Goal: Transaction & Acquisition: Purchase product/service

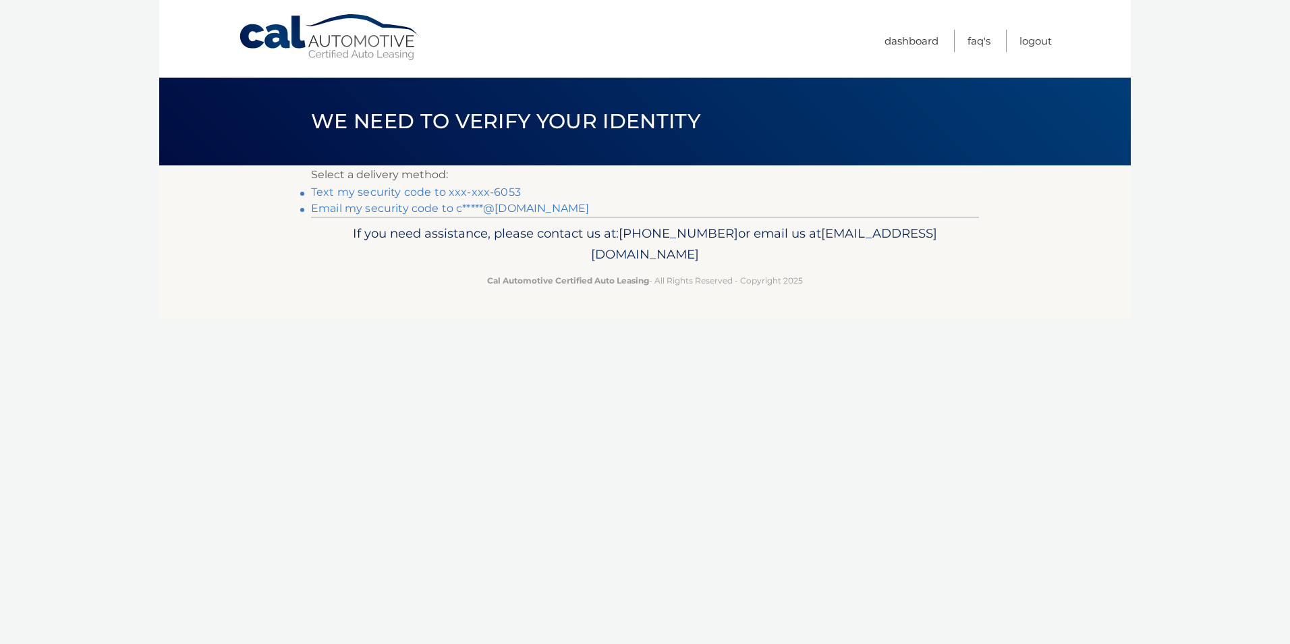
click at [499, 189] on link "Text my security code to xxx-xxx-6053" at bounding box center [416, 192] width 210 height 13
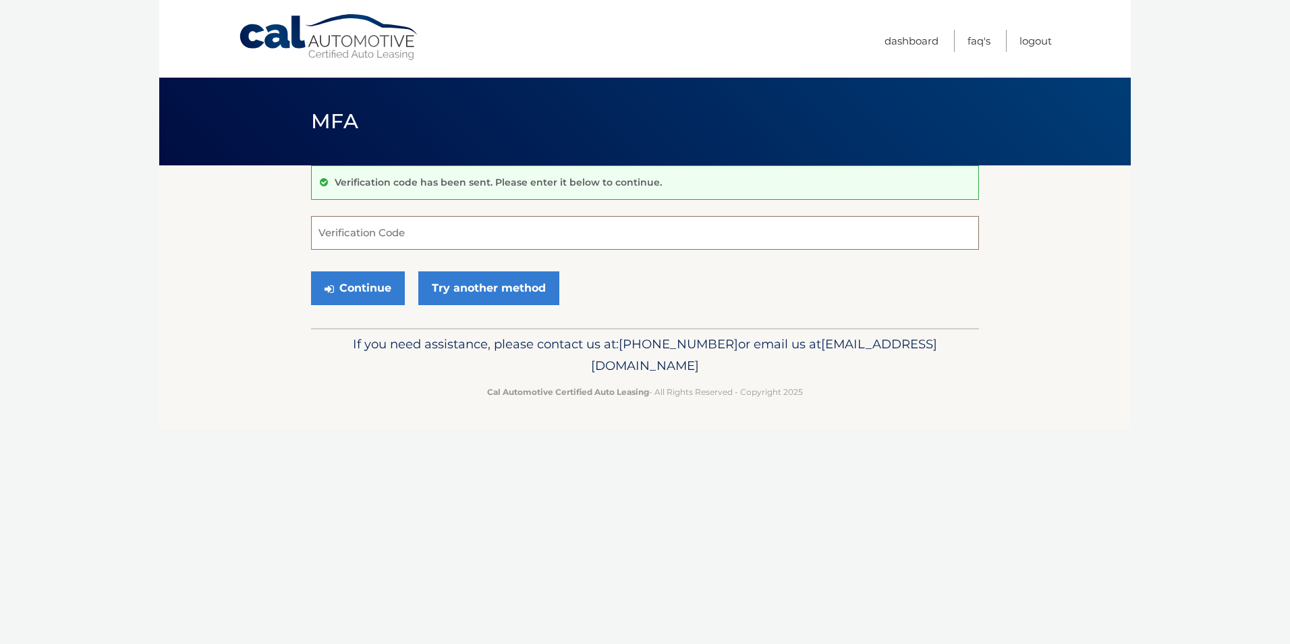
click at [344, 230] on input "Verification Code" at bounding box center [645, 233] width 668 height 34
type input "605687"
click at [359, 291] on button "Continue" at bounding box center [358, 288] width 94 height 34
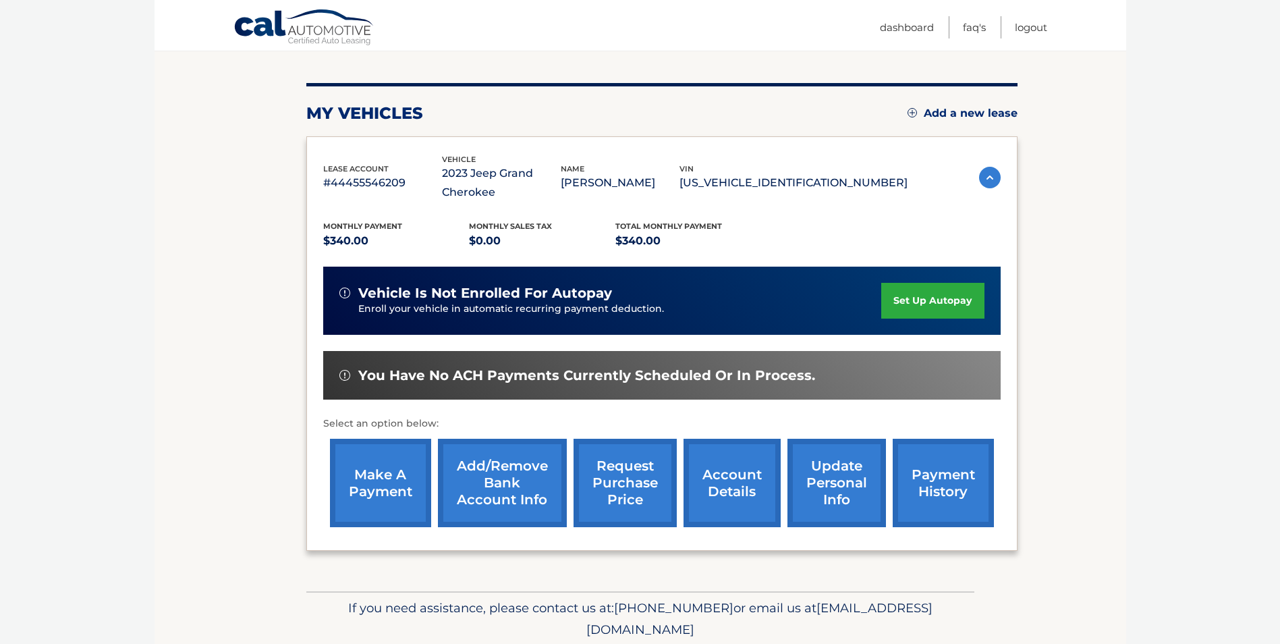
scroll to position [150, 0]
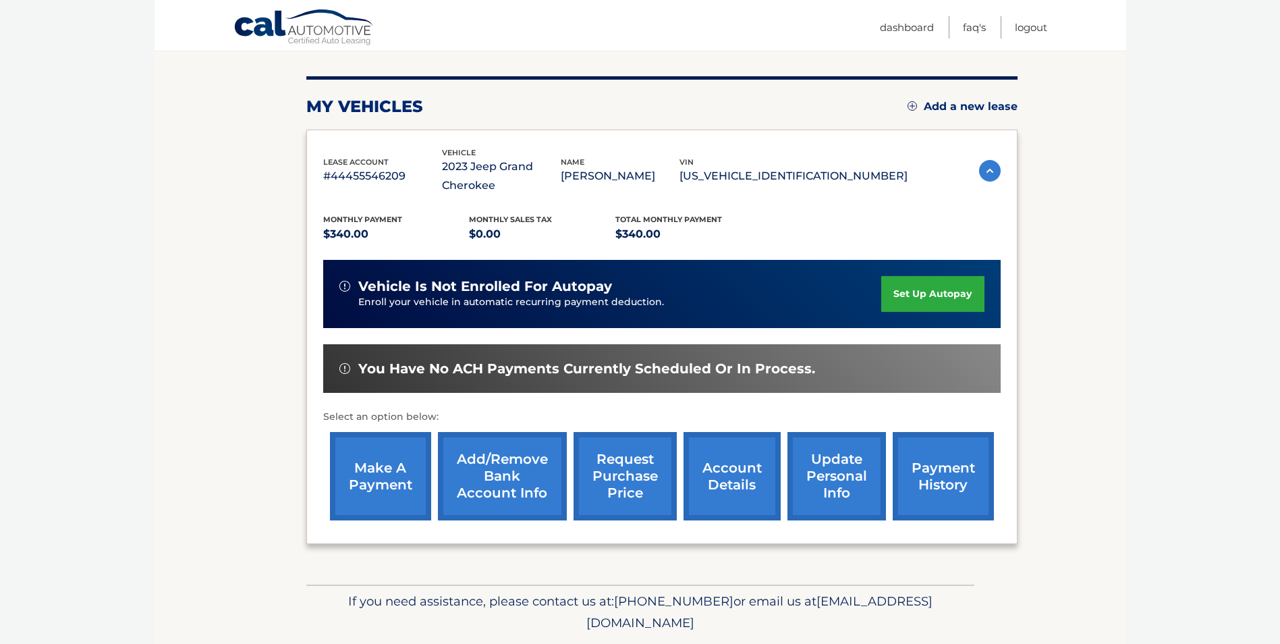
click at [380, 475] on link "make a payment" at bounding box center [380, 476] width 101 height 88
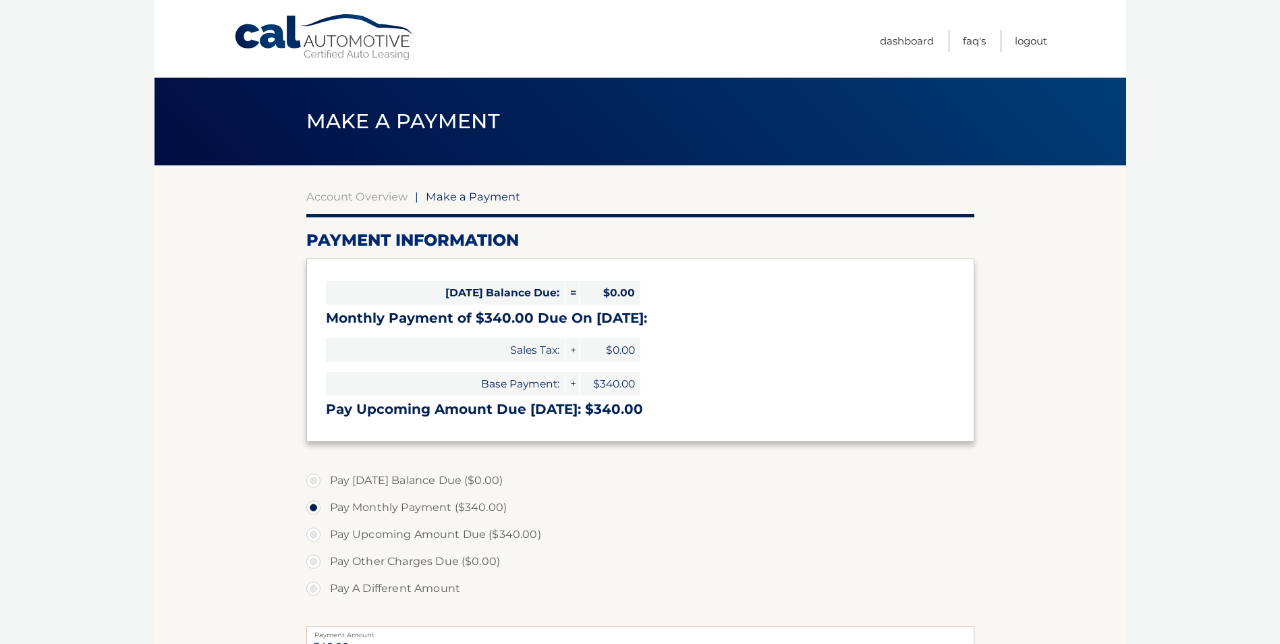
select select "YjY3ZDQzOTYtMjk1ZC00NzJmLTkyMjktMDQ4NjlkOTUxYmMz"
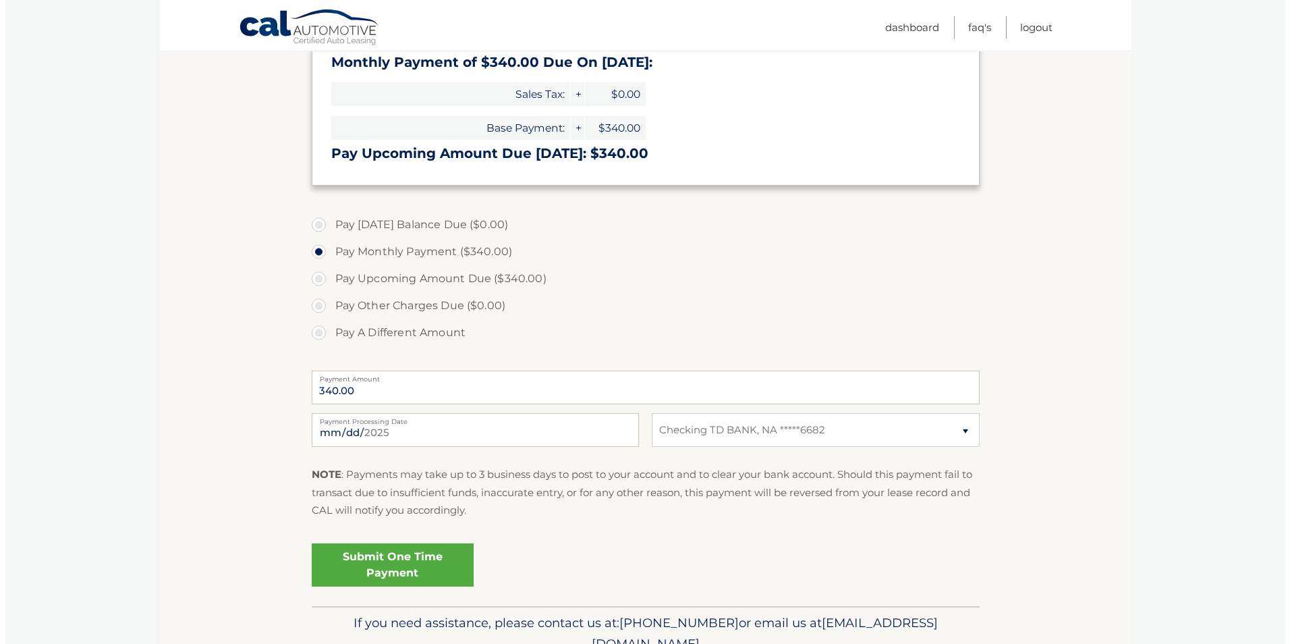
scroll to position [272, 0]
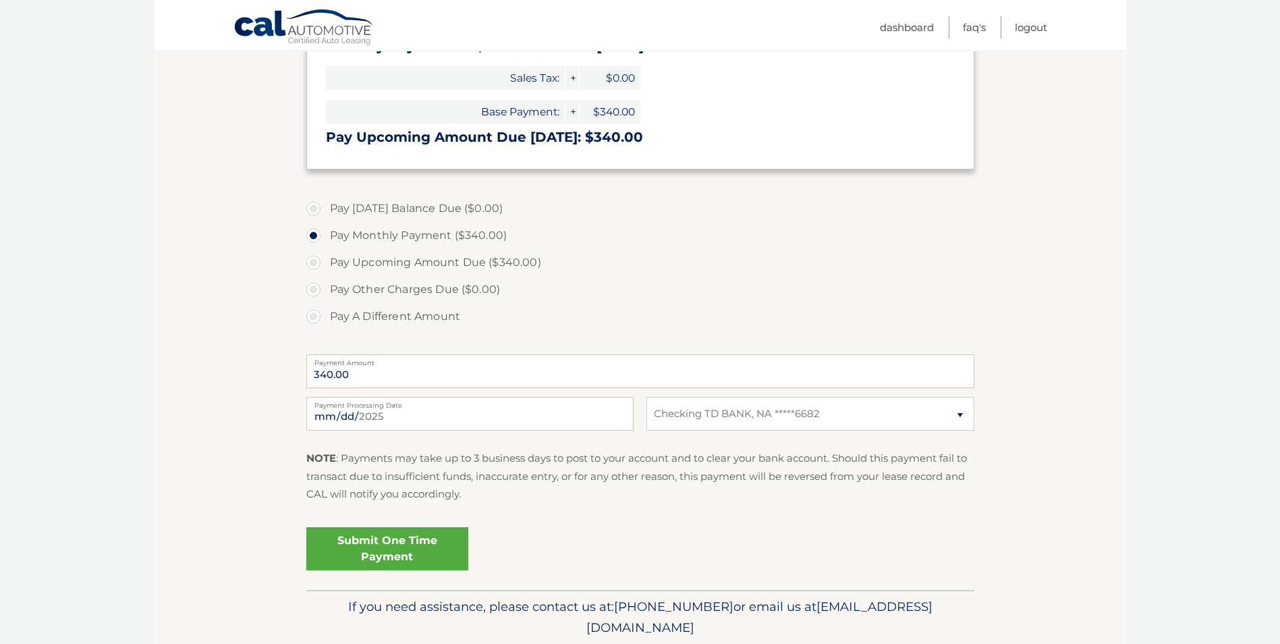
click at [312, 320] on label "Pay A Different Amount" at bounding box center [640, 316] width 668 height 27
click at [312, 320] on input "Pay A Different Amount" at bounding box center [318, 314] width 13 height 22
radio input "true"
type input "85.00"
click at [349, 410] on input "2025-09-17" at bounding box center [469, 414] width 327 height 34
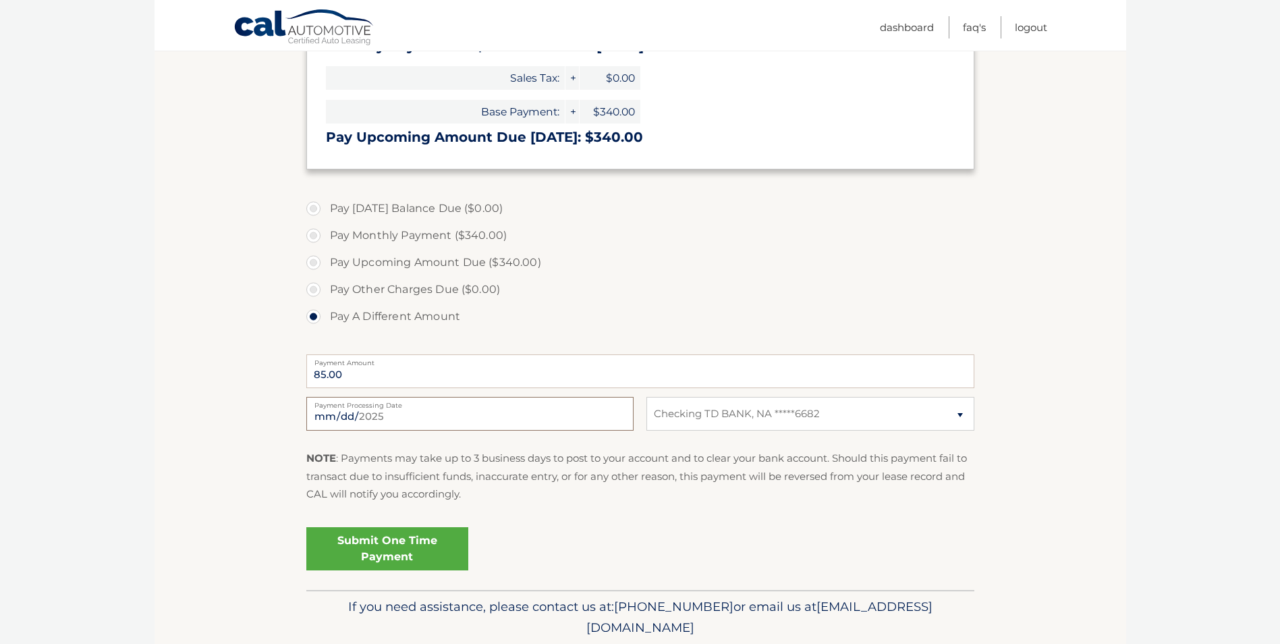
type input "2025-09-20"
click at [417, 552] on link "Submit One Time Payment" at bounding box center [387, 548] width 162 height 43
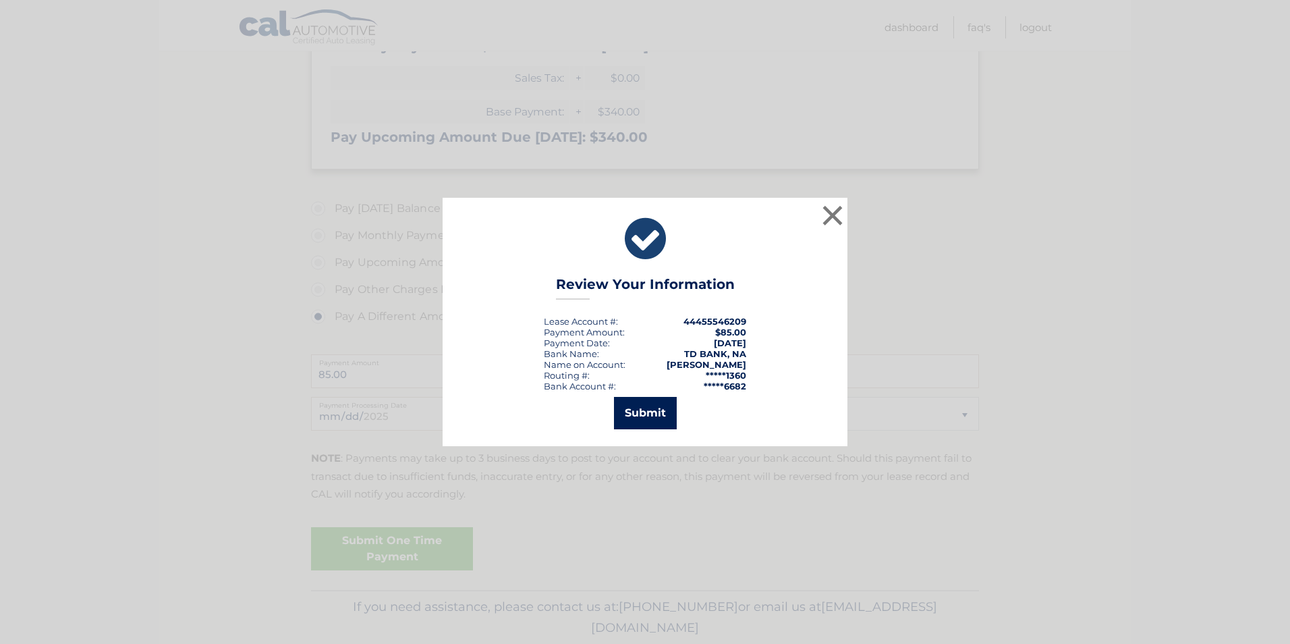
click at [646, 414] on button "Submit" at bounding box center [645, 413] width 63 height 32
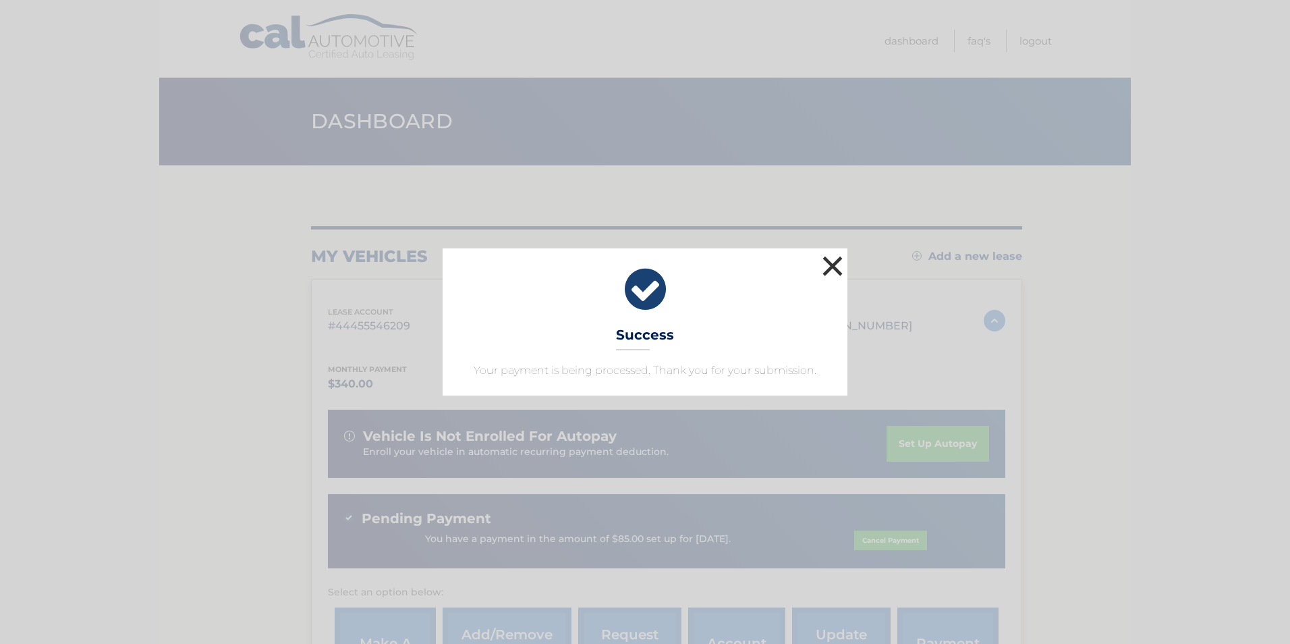
click at [834, 260] on button "×" at bounding box center [832, 265] width 27 height 27
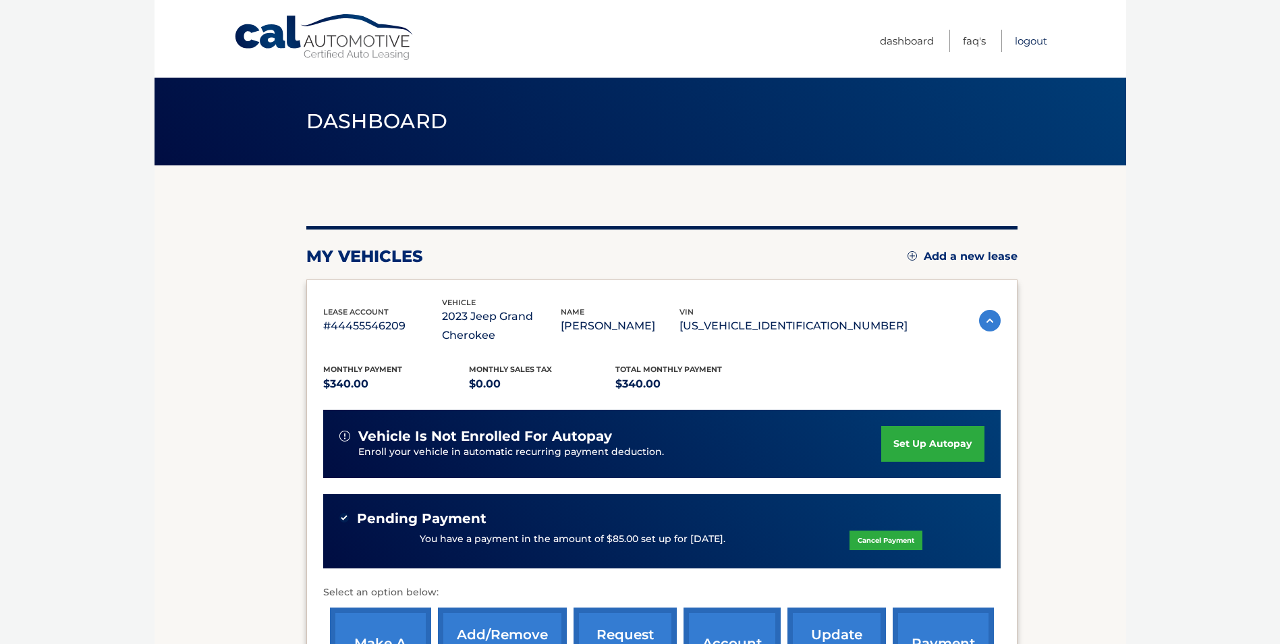
click at [1041, 38] on link "Logout" at bounding box center [1031, 41] width 32 height 22
